Goal: Task Accomplishment & Management: Use online tool/utility

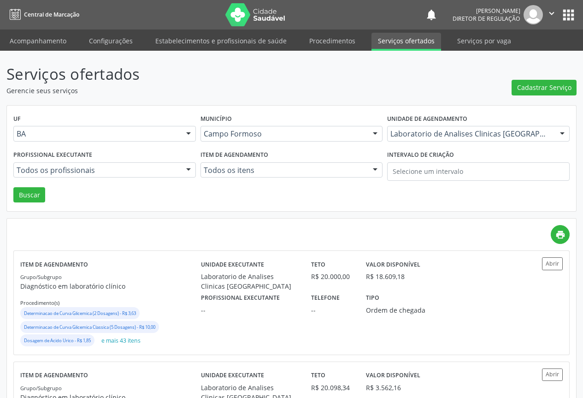
click at [405, 143] on div "Unidade de agendamento Laboratorio de Analises Clinicas Sao Francisco Todos os …" at bounding box center [478, 130] width 187 height 36
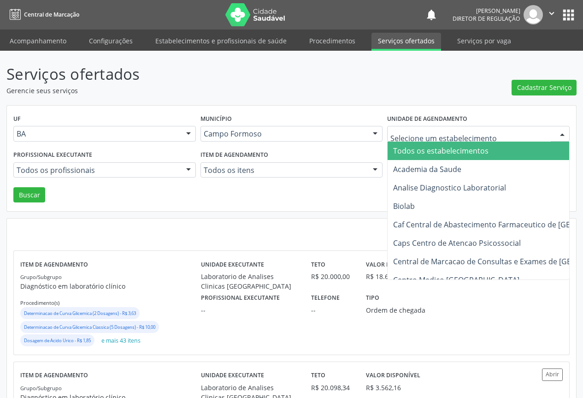
click at [409, 139] on div at bounding box center [478, 134] width 183 height 16
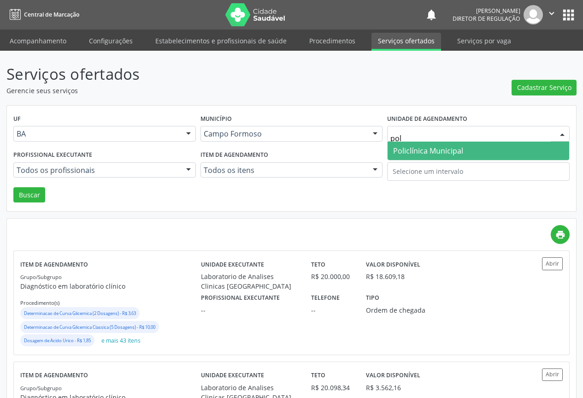
type input "poli"
click at [449, 157] on span "Policlínica Municipal" at bounding box center [479, 151] width 182 height 18
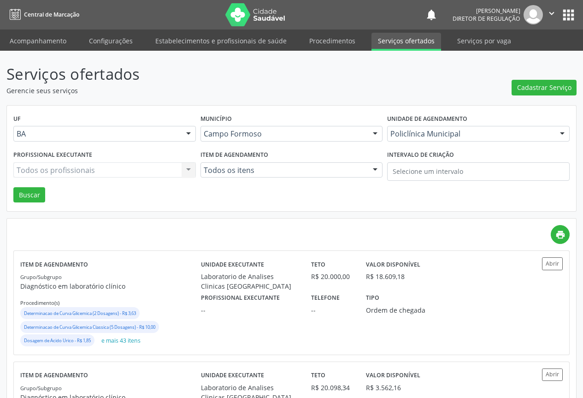
click at [94, 172] on div "Todos os profissionais Todos os profissionais Nenhum resultado encontrado para:…" at bounding box center [104, 170] width 183 height 16
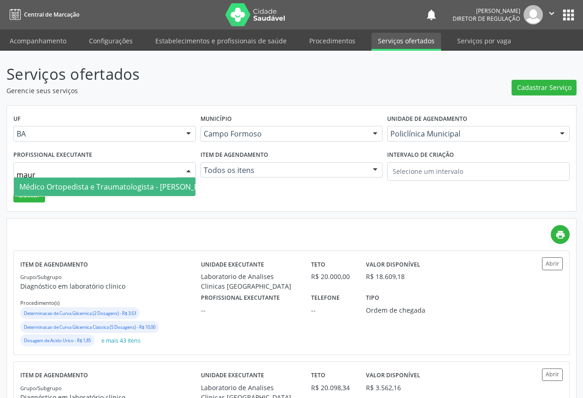
click at [102, 189] on span "Médico Ortopedista e Traumatologista - Mauricio Cardoso Ribeiro Junior" at bounding box center [118, 187] width 198 height 10
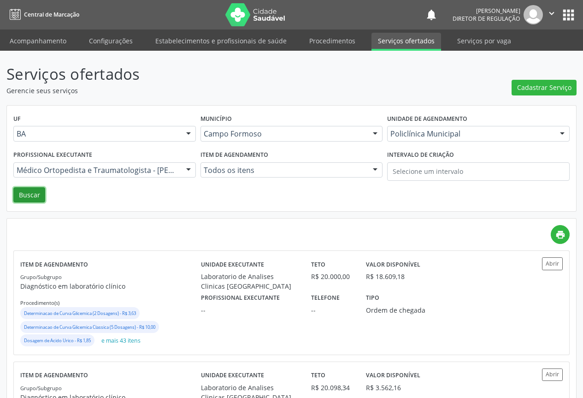
click at [32, 196] on button "Buscar" at bounding box center [29, 195] width 32 height 16
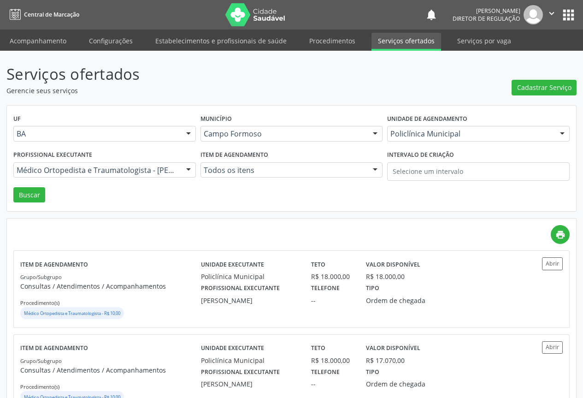
scroll to position [46, 0]
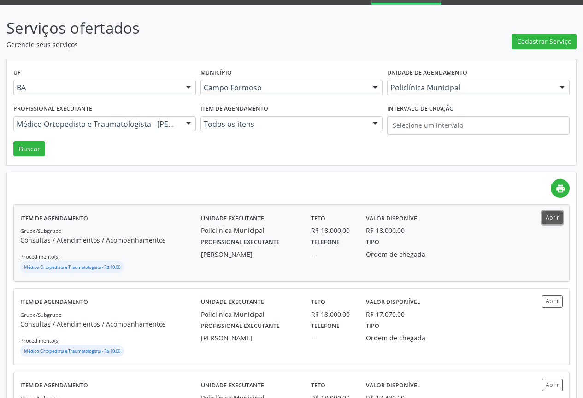
click at [551, 219] on button "Abrir" at bounding box center [552, 217] width 21 height 12
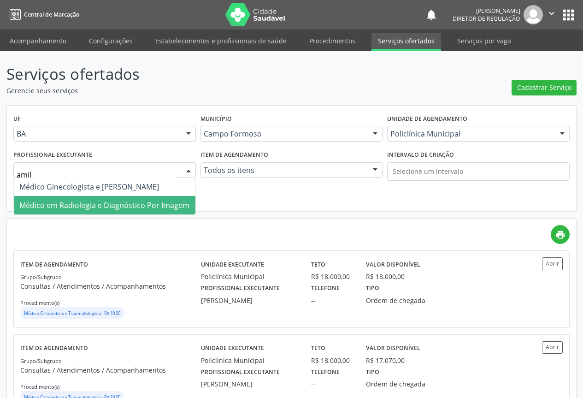
click at [92, 204] on span "Médico em Radiologia e Diagnóstico Por Imagem - Amilton Soares" at bounding box center [135, 205] width 233 height 10
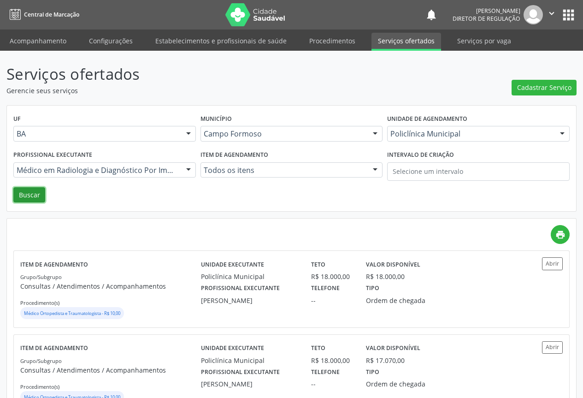
click at [35, 198] on button "Buscar" at bounding box center [29, 195] width 32 height 16
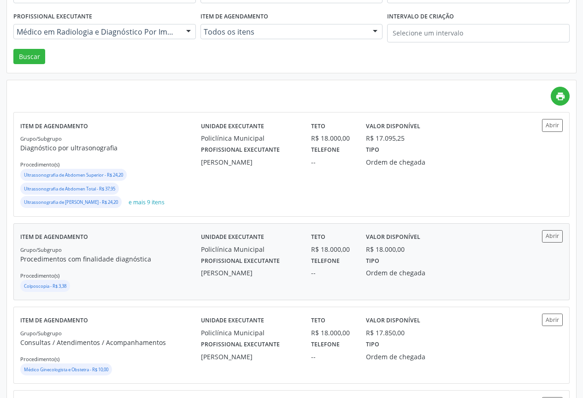
scroll to position [184, 0]
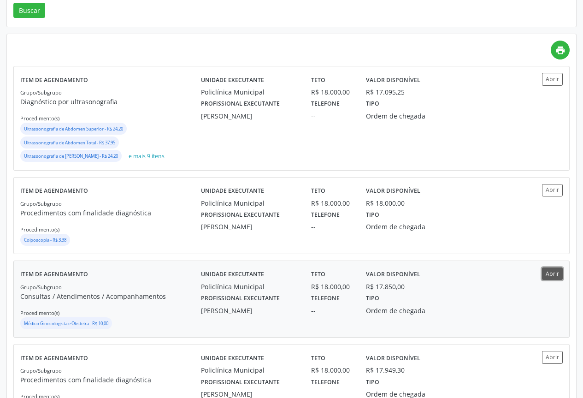
click at [557, 277] on button "Abrir" at bounding box center [552, 274] width 21 height 12
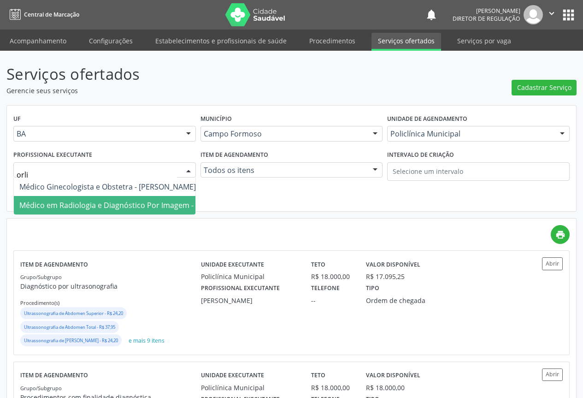
click at [116, 208] on span "Médico em Radiologia e Diagnóstico Por Imagem - Orlindo Carvalho dos Santos" at bounding box center [135, 205] width 233 height 10
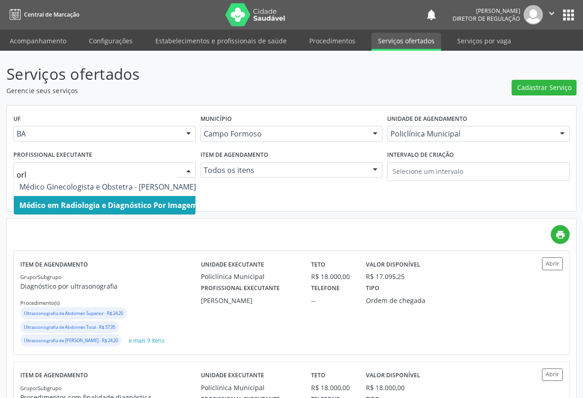
type input "orli"
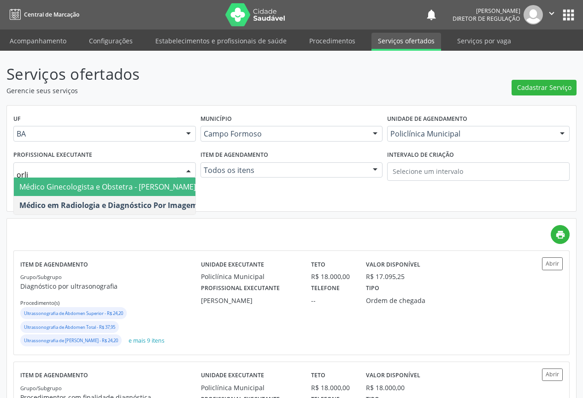
click at [83, 182] on span "Médico Ginecologista e Obstetra - Orlindo Carvalho dos Santos" at bounding box center [107, 187] width 177 height 10
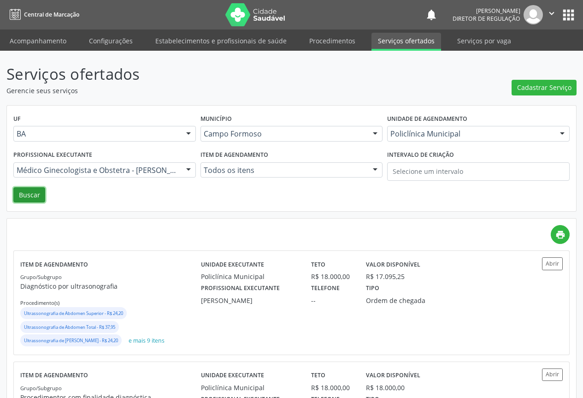
click at [36, 198] on button "Buscar" at bounding box center [29, 195] width 32 height 16
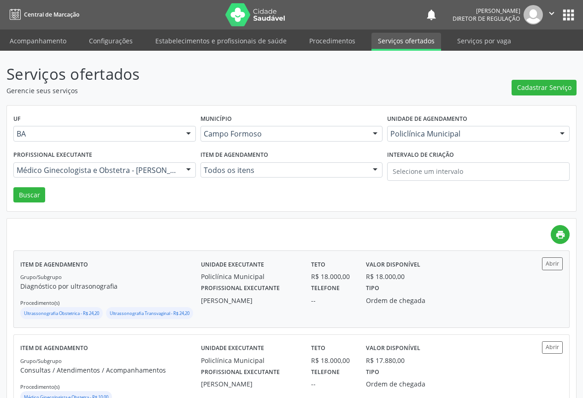
scroll to position [138, 0]
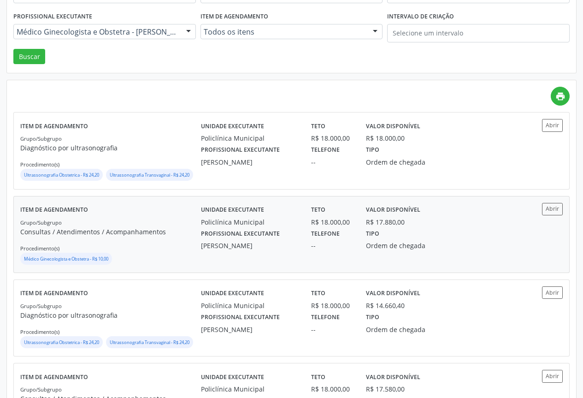
click at [552, 229] on div "Abrir" at bounding box center [540, 234] width 45 height 63
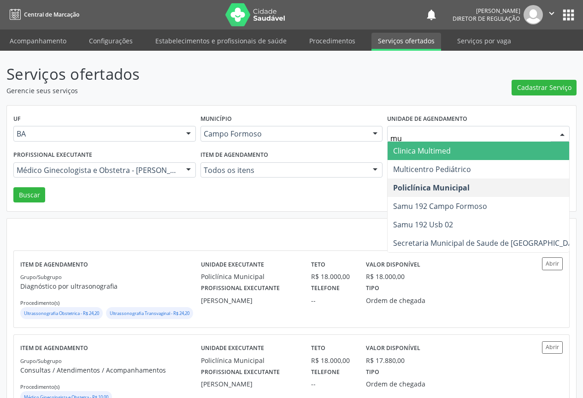
type input "mul"
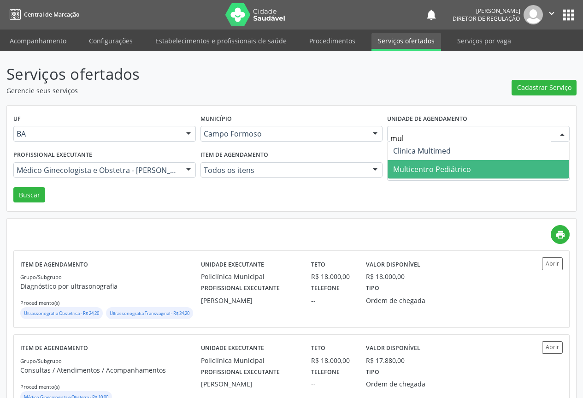
click at [425, 166] on span "Multicentro Pediátrico" at bounding box center [432, 169] width 78 height 10
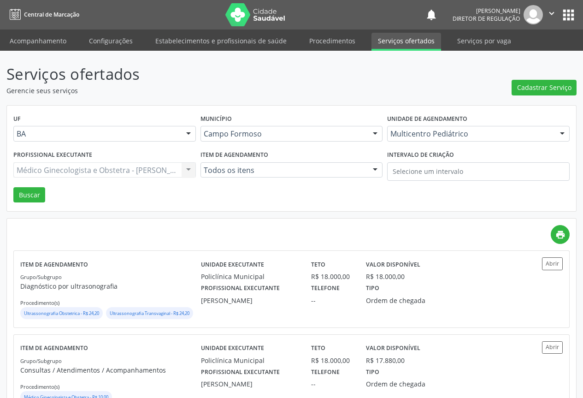
click at [86, 167] on div "Médico Ginecologista e Obstetra - Orlindo Carvalho dos Santos Todos os profissi…" at bounding box center [104, 170] width 183 height 16
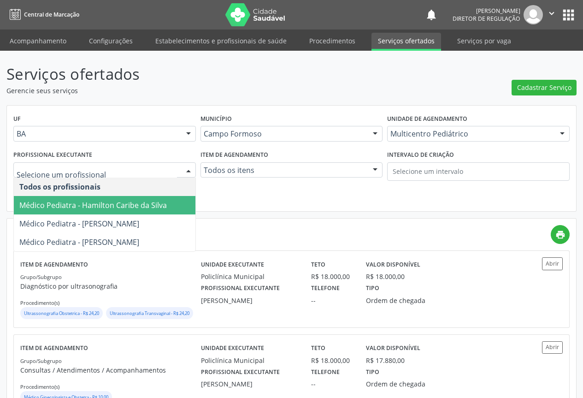
click at [90, 205] on span "Médico Pediatra - Hamilton Caribe da Silva" at bounding box center [93, 205] width 148 height 10
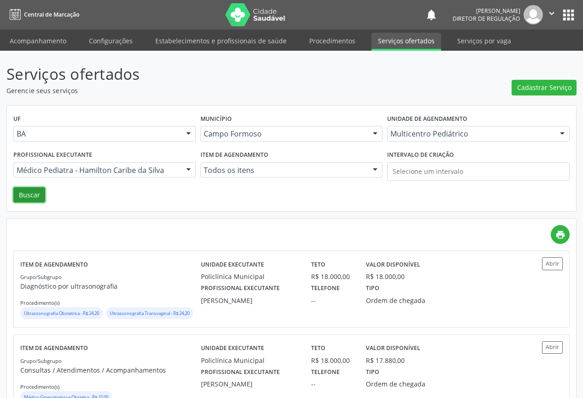
click at [39, 196] on button "Buscar" at bounding box center [29, 195] width 32 height 16
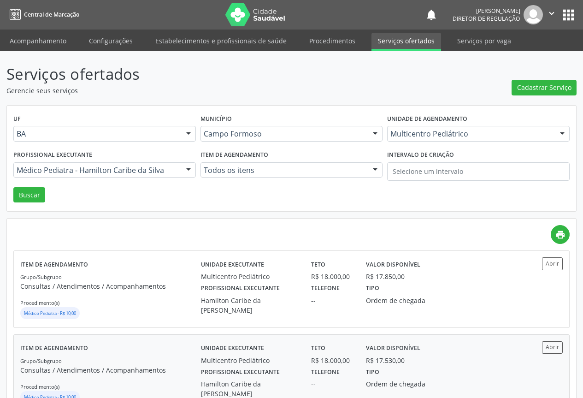
scroll to position [138, 0]
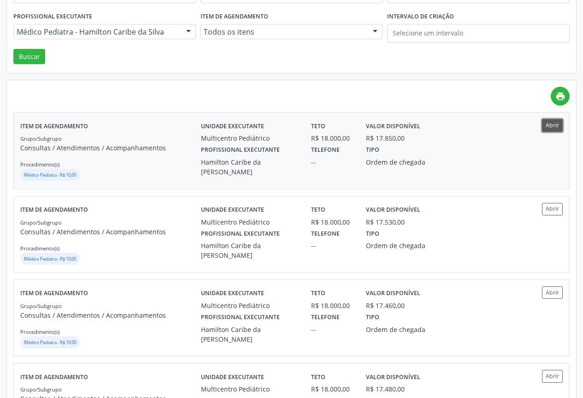
click at [551, 129] on button "Abrir" at bounding box center [552, 125] width 21 height 12
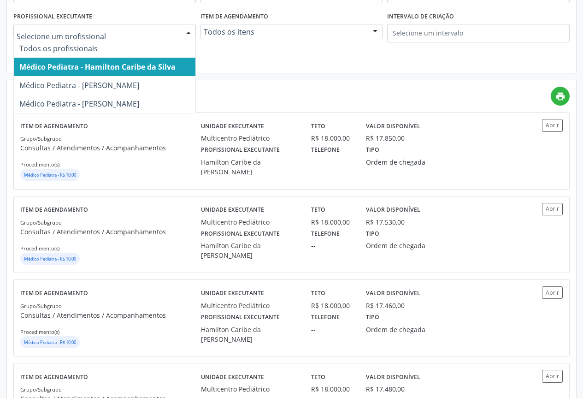
click at [95, 38] on div at bounding box center [104, 32] width 183 height 16
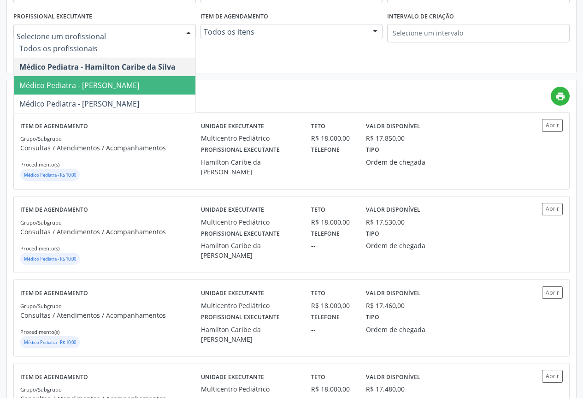
click at [103, 78] on span "Médico Pediatra - Maria Eleny Goncalves de Oliveira Porto" at bounding box center [105, 85] width 182 height 18
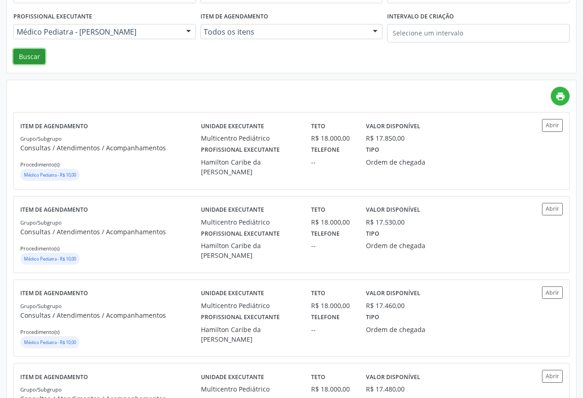
click at [28, 61] on button "Buscar" at bounding box center [29, 57] width 32 height 16
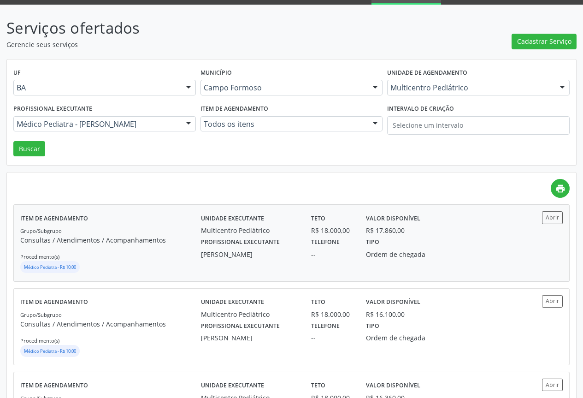
scroll to position [92, 0]
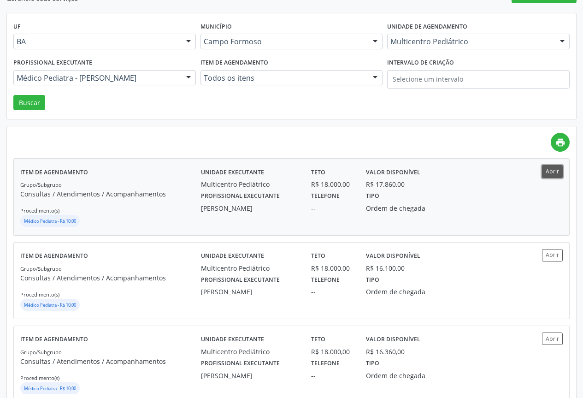
click at [552, 174] on button "Abrir" at bounding box center [552, 171] width 21 height 12
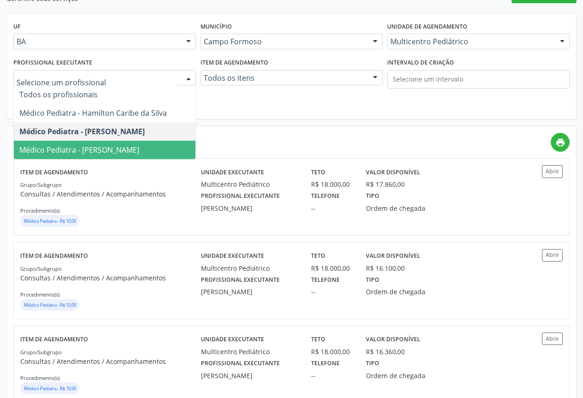
click at [100, 142] on span "Médico Pediatra - Maria Ubaldina Silva Calixto Sobreira" at bounding box center [105, 150] width 182 height 18
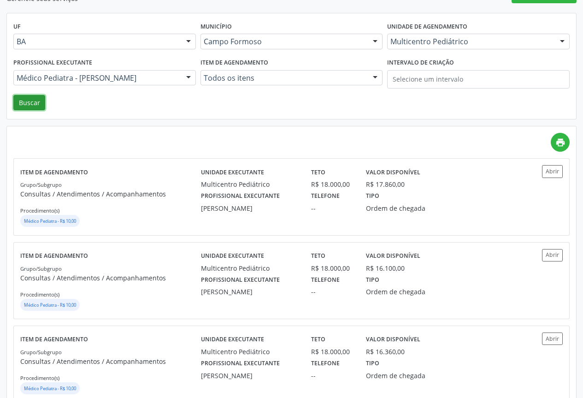
click at [31, 103] on button "Buscar" at bounding box center [29, 103] width 32 height 16
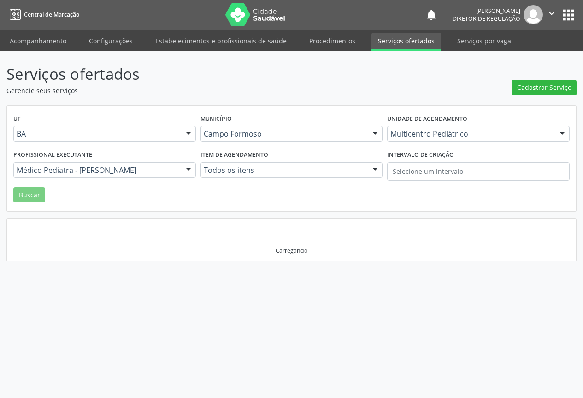
scroll to position [0, 0]
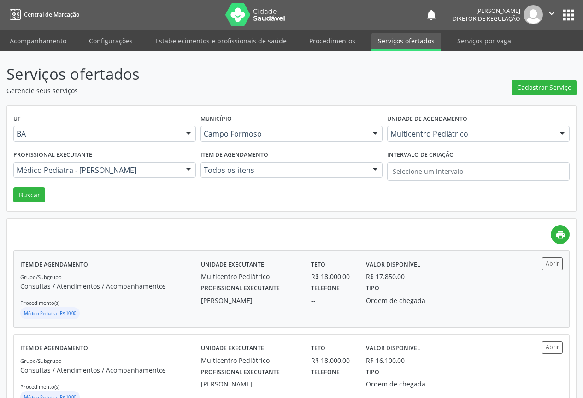
click at [279, 287] on div "Profissional executante Maria Ubaldina Silva Calixto Sobreira" at bounding box center [250, 293] width 110 height 24
click at [48, 46] on link "Acompanhamento" at bounding box center [38, 41] width 70 height 16
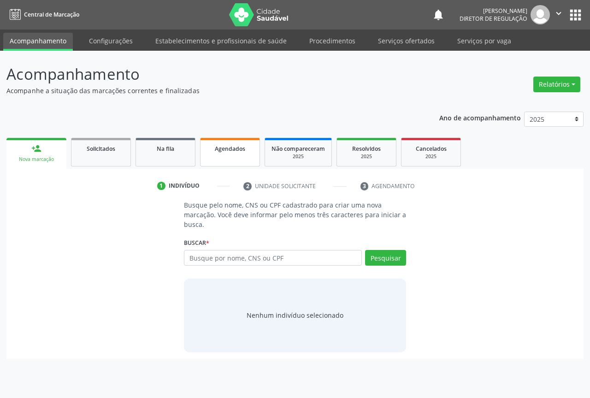
click at [211, 152] on div "Agendados" at bounding box center [230, 148] width 46 height 10
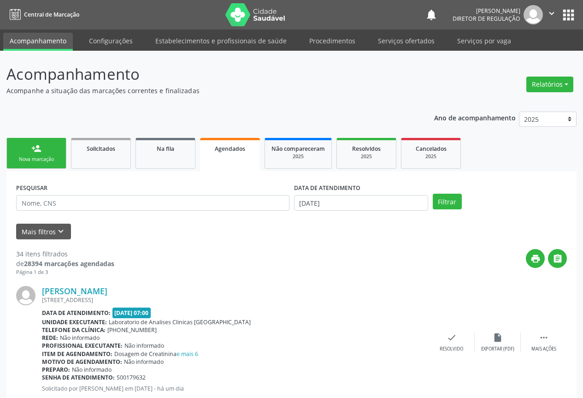
click at [553, 10] on icon "" at bounding box center [552, 13] width 10 height 10
click at [499, 55] on link "Sair" at bounding box center [529, 56] width 64 height 13
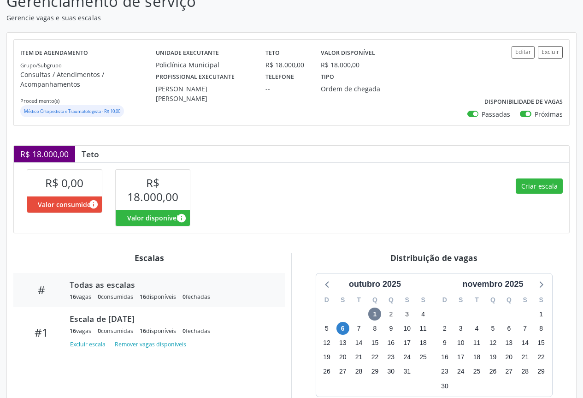
scroll to position [138, 0]
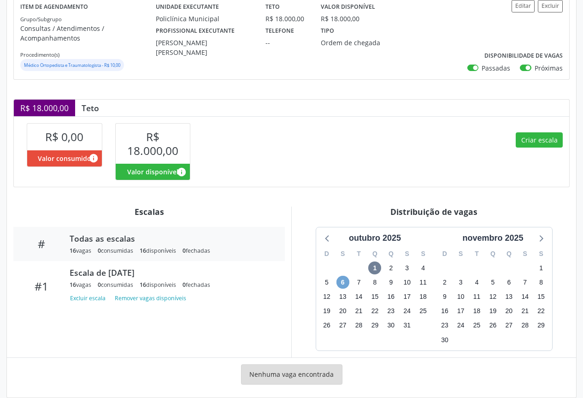
click at [346, 282] on span "6" at bounding box center [343, 282] width 13 height 13
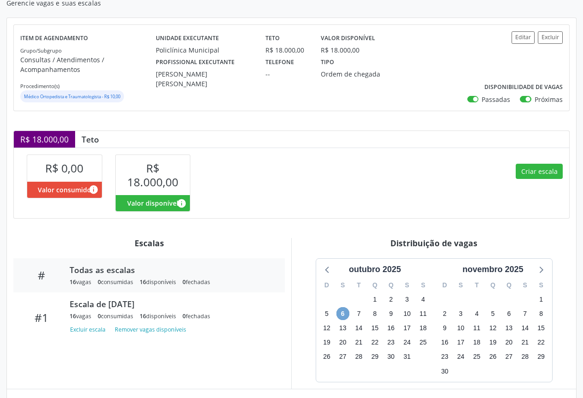
scroll to position [0, 0]
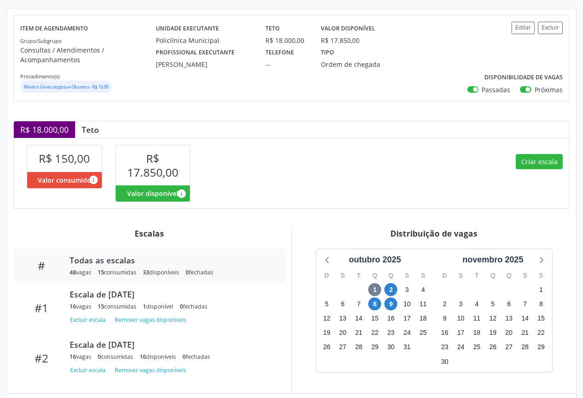
scroll to position [166, 0]
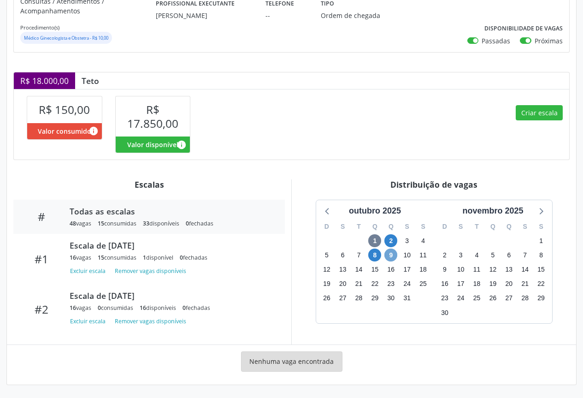
click at [393, 254] on span "9" at bounding box center [391, 255] width 13 height 13
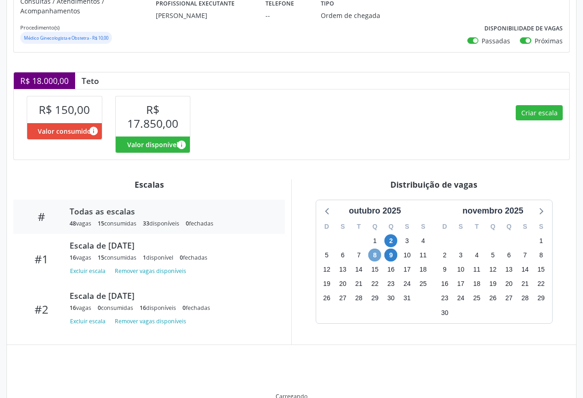
click at [374, 259] on span "8" at bounding box center [375, 255] width 13 height 13
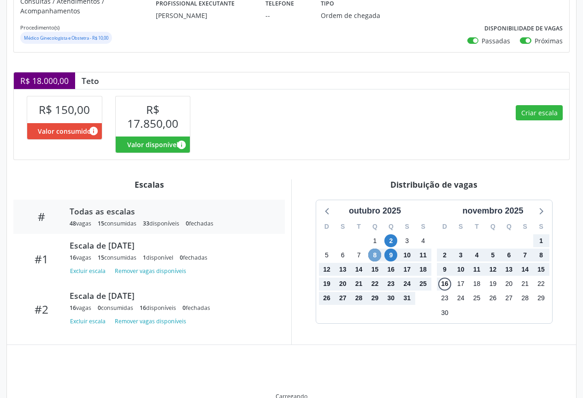
scroll to position [214, 0]
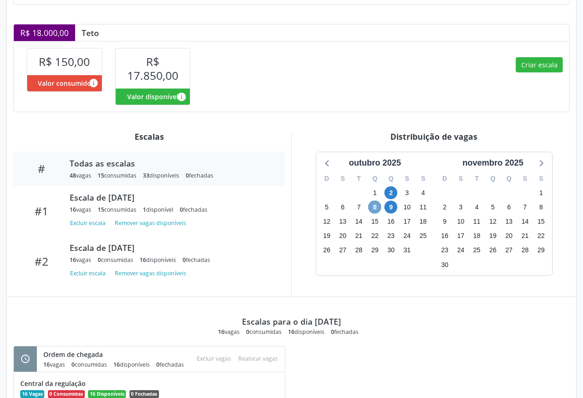
click at [379, 209] on span "8" at bounding box center [375, 207] width 13 height 13
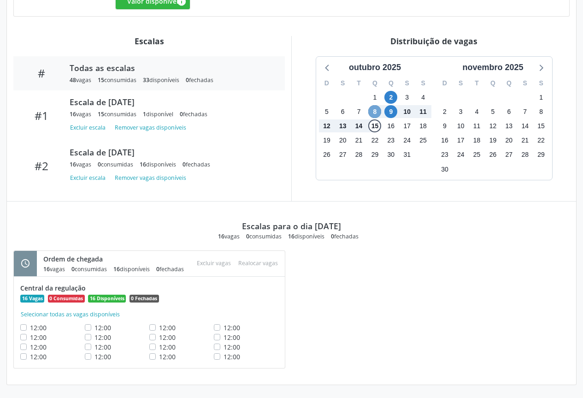
scroll to position [271, 0]
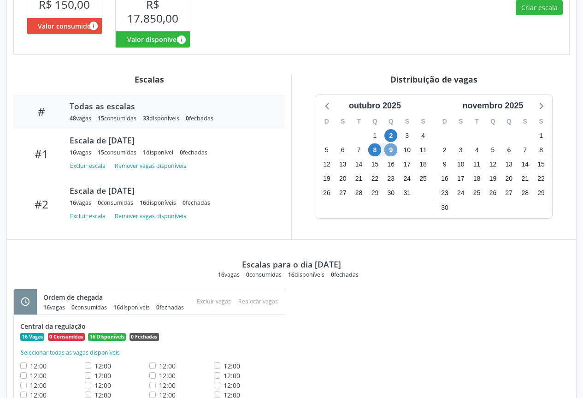
click at [393, 150] on span "9" at bounding box center [391, 149] width 13 height 13
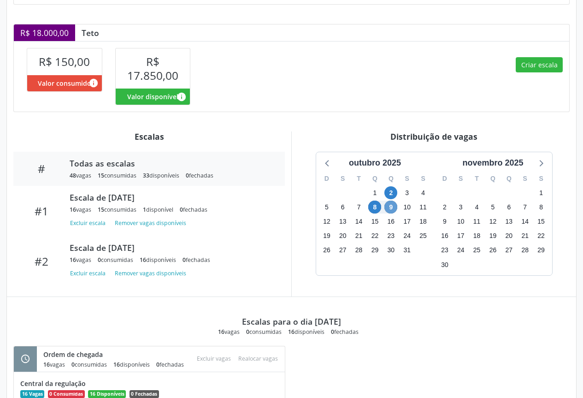
click at [393, 150] on div "Distribuição de vagas outubro 2025 D S T Q Q S S 28 29 30 1 2 3 4 5 6 7 8 9 10 …" at bounding box center [434, 213] width 285 height 165
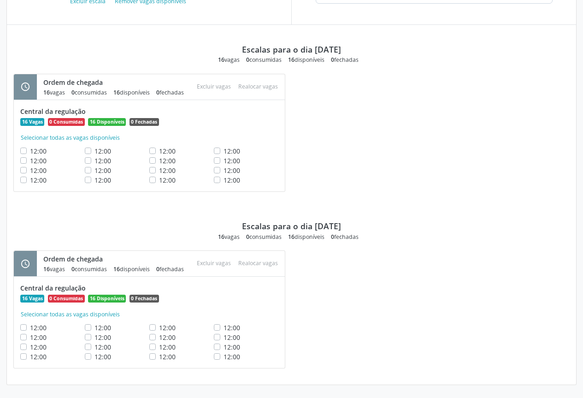
scroll to position [455, 0]
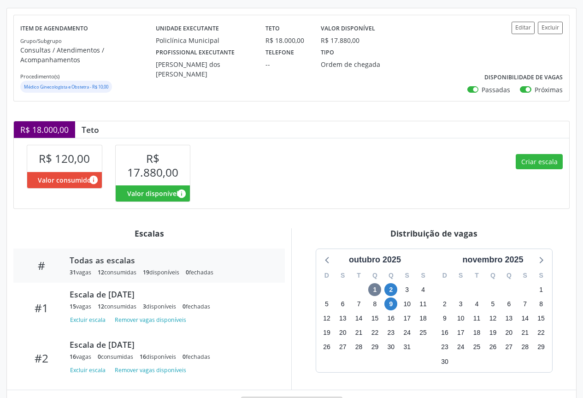
scroll to position [162, 0]
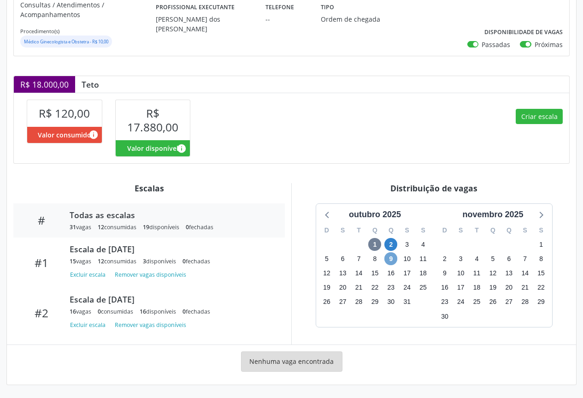
click at [389, 262] on span "9" at bounding box center [391, 258] width 13 height 13
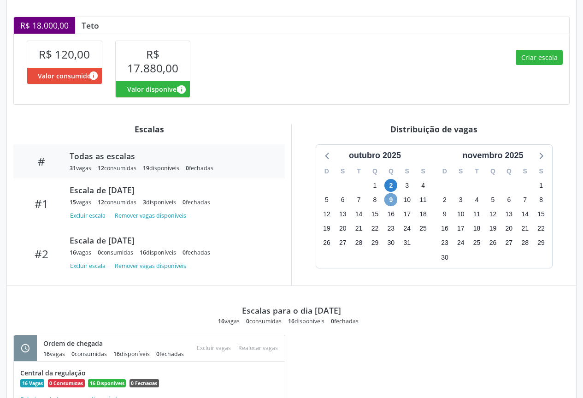
scroll to position [175, 0]
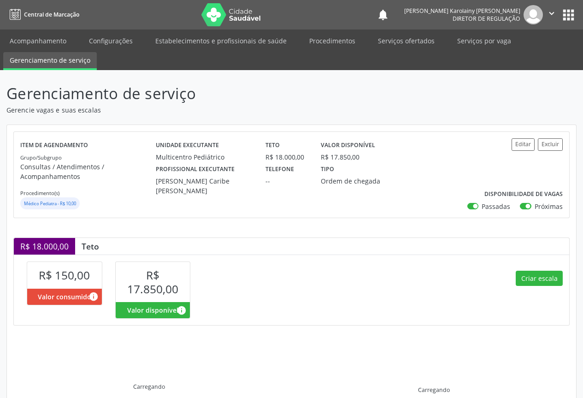
scroll to position [117, 0]
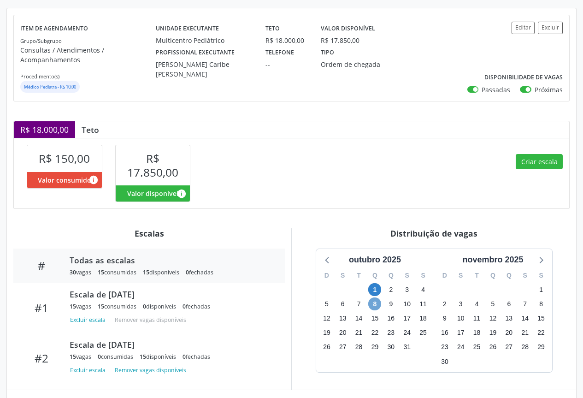
click at [374, 304] on span "8" at bounding box center [375, 304] width 13 height 13
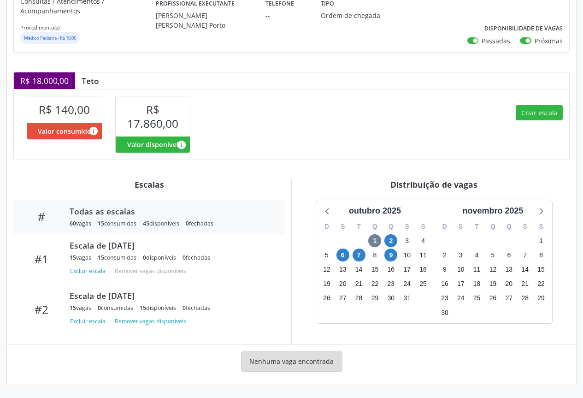
scroll to position [166, 0]
click at [344, 251] on span "6" at bounding box center [343, 255] width 13 height 13
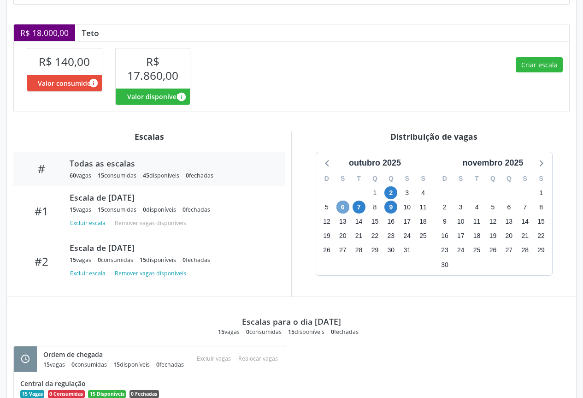
scroll to position [306, 0]
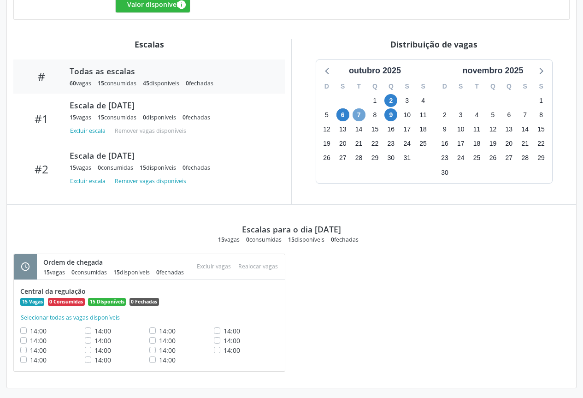
click at [359, 117] on span "7" at bounding box center [359, 114] width 13 height 13
click at [345, 111] on span "6" at bounding box center [343, 114] width 13 height 13
click at [344, 111] on span "6" at bounding box center [343, 114] width 13 height 13
click at [358, 116] on span "7" at bounding box center [359, 114] width 13 height 13
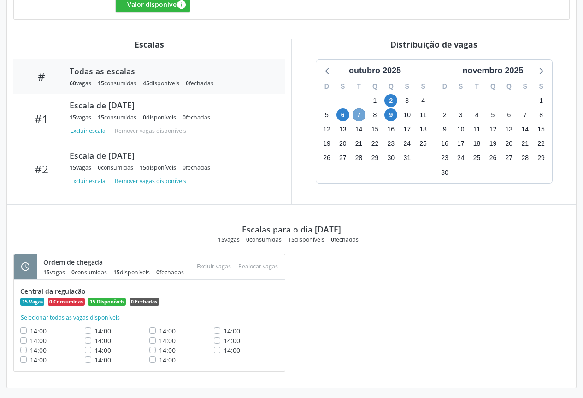
click at [358, 116] on span "7" at bounding box center [359, 114] width 13 height 13
click at [392, 118] on span "9" at bounding box center [391, 114] width 13 height 13
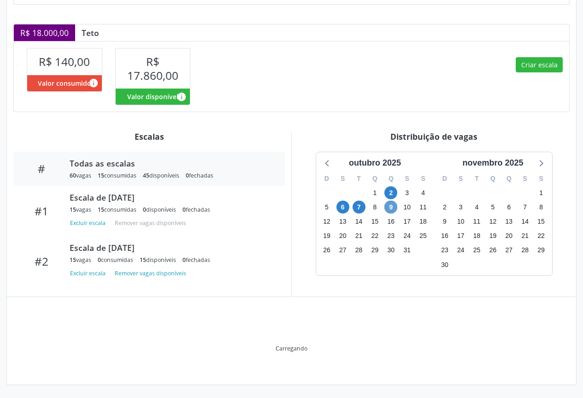
scroll to position [214, 0]
click at [392, 118] on div "Item de agendamento Grupo/Subgrupo Consultas / Atendimentos / Acompanhamentos P…" at bounding box center [292, 147] width 570 height 473
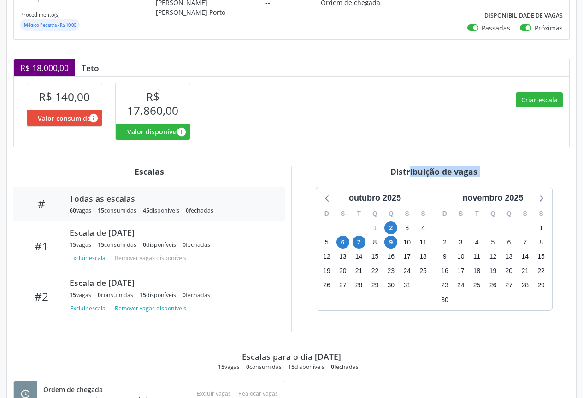
scroll to position [132, 0]
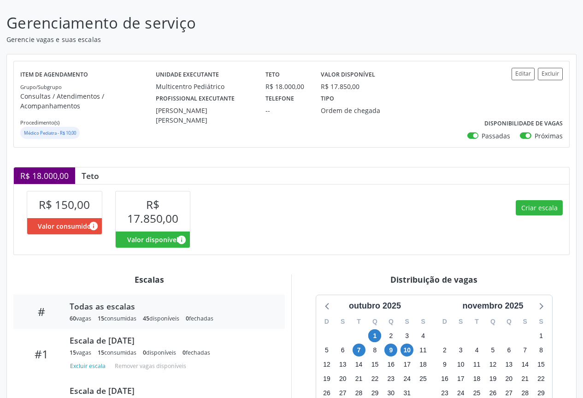
scroll to position [209, 0]
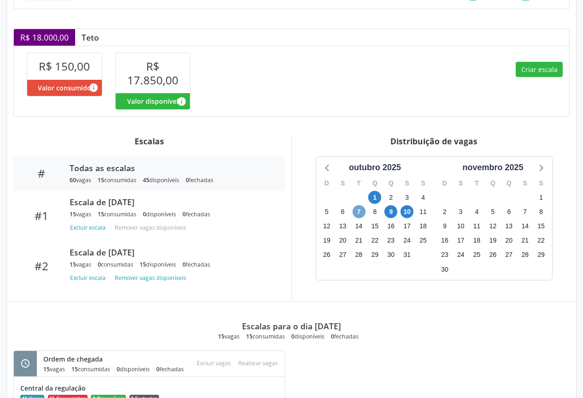
click at [358, 207] on span "7" at bounding box center [359, 211] width 13 height 13
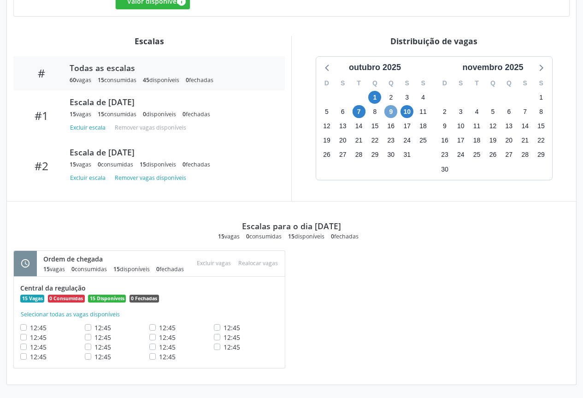
click at [391, 108] on span "9" at bounding box center [391, 111] width 13 height 13
click at [408, 105] on span "10" at bounding box center [407, 111] width 13 height 13
